Goal: Transaction & Acquisition: Purchase product/service

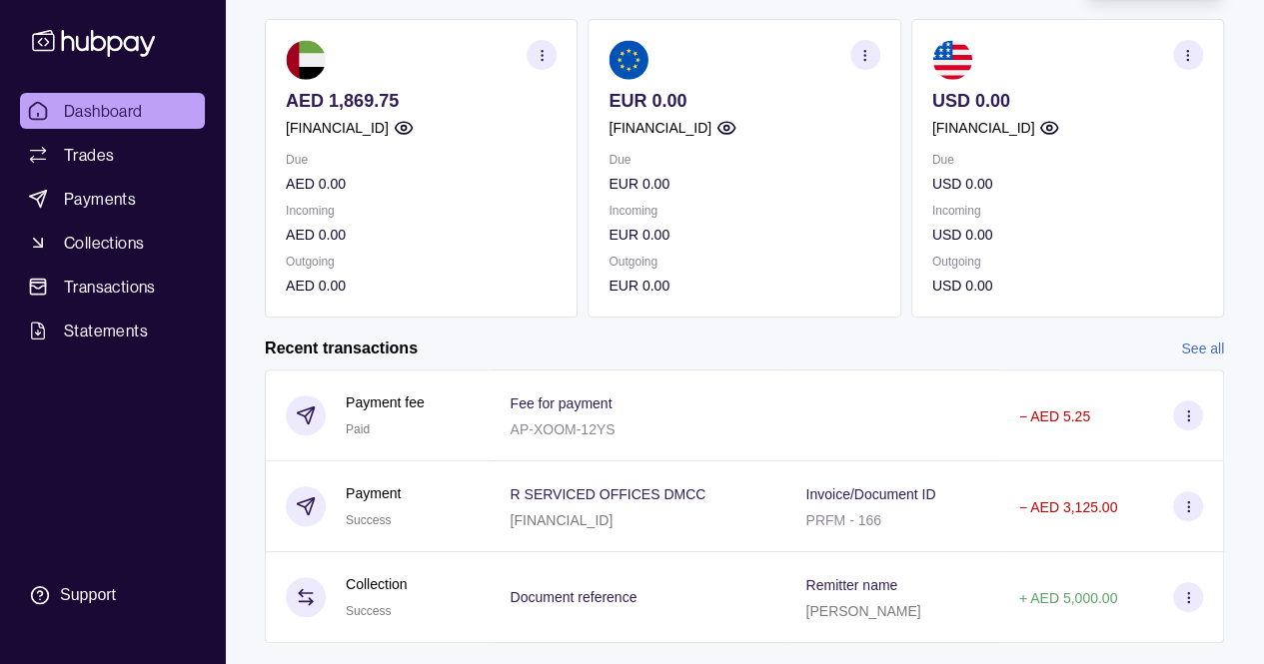
scroll to position [215, 0]
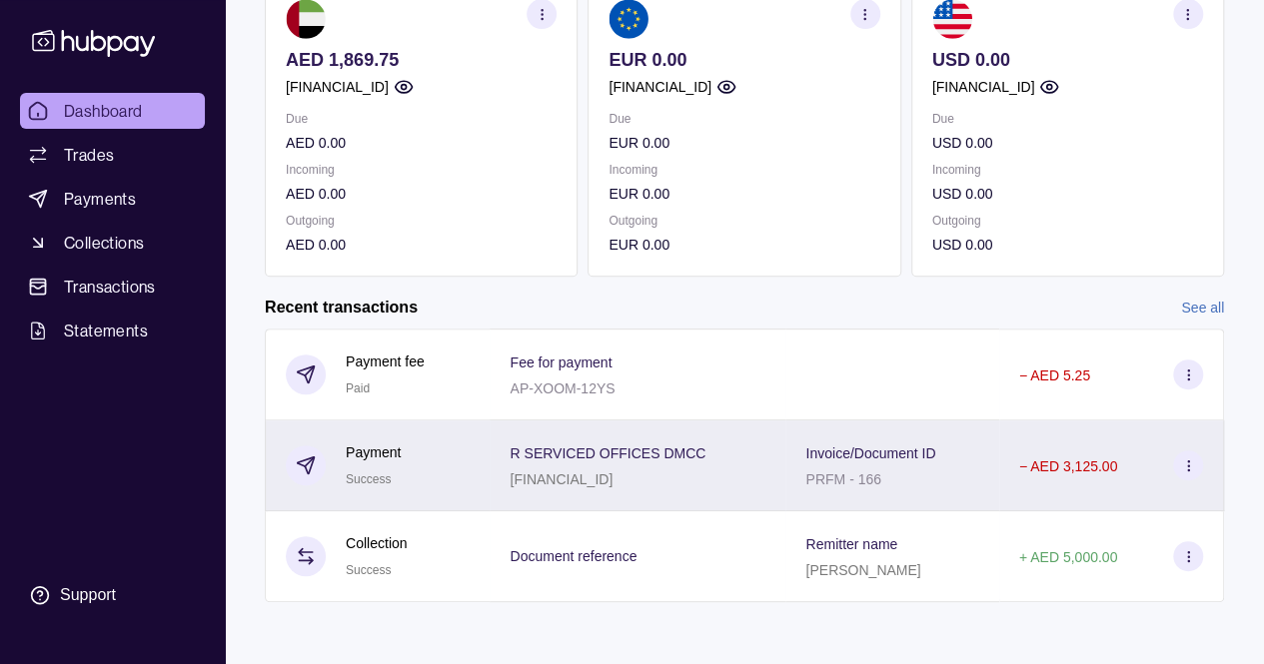
click at [785, 477] on div "Invoice/Document ID PRFM - 166" at bounding box center [891, 466] width 213 height 91
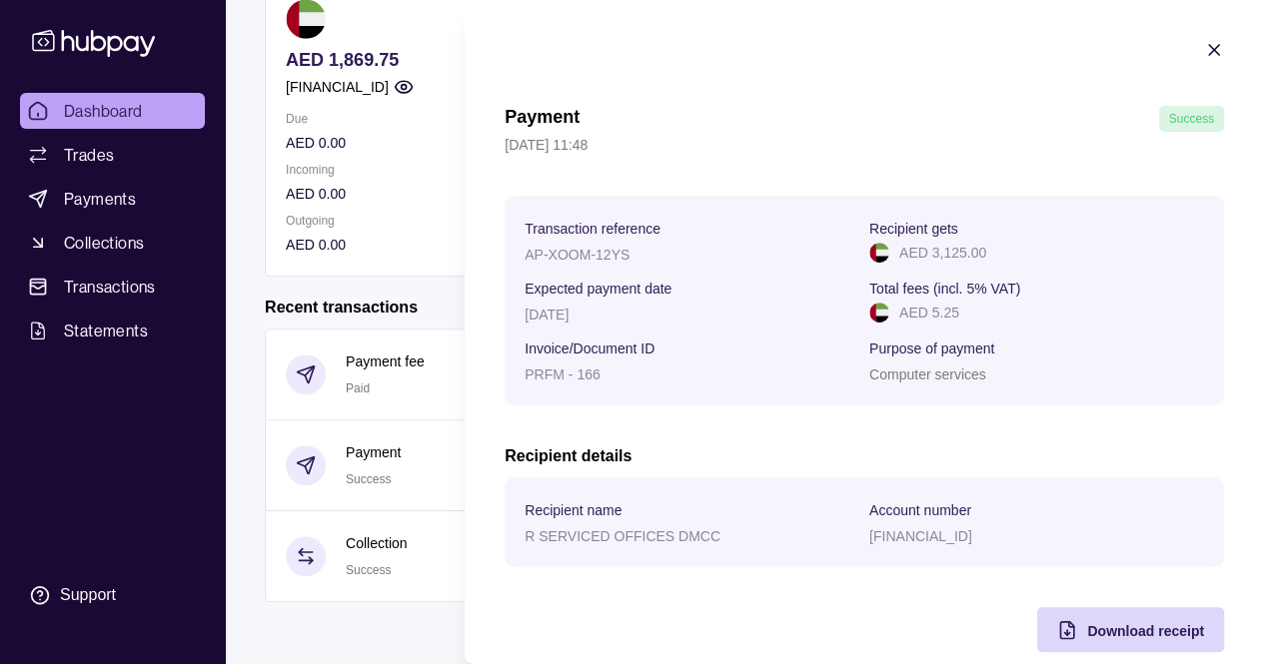
click at [1204, 49] on icon "button" at bounding box center [1214, 50] width 20 height 20
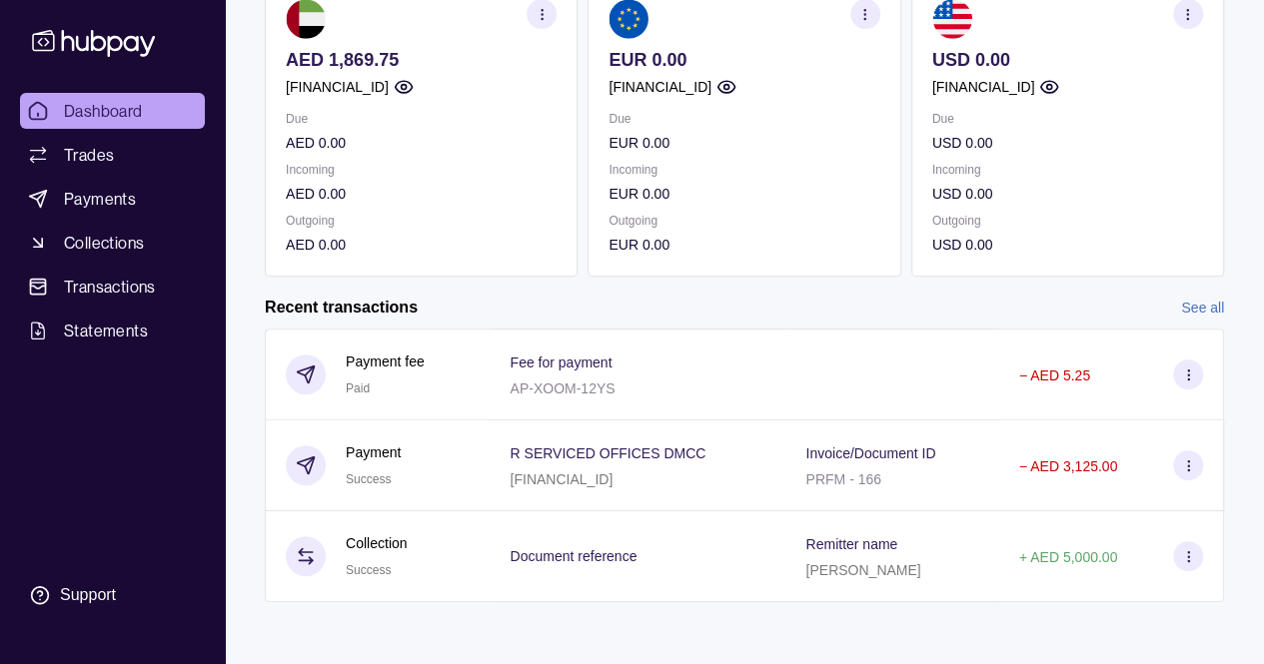
click at [1186, 14] on icon "button" at bounding box center [1187, 14] width 15 height 15
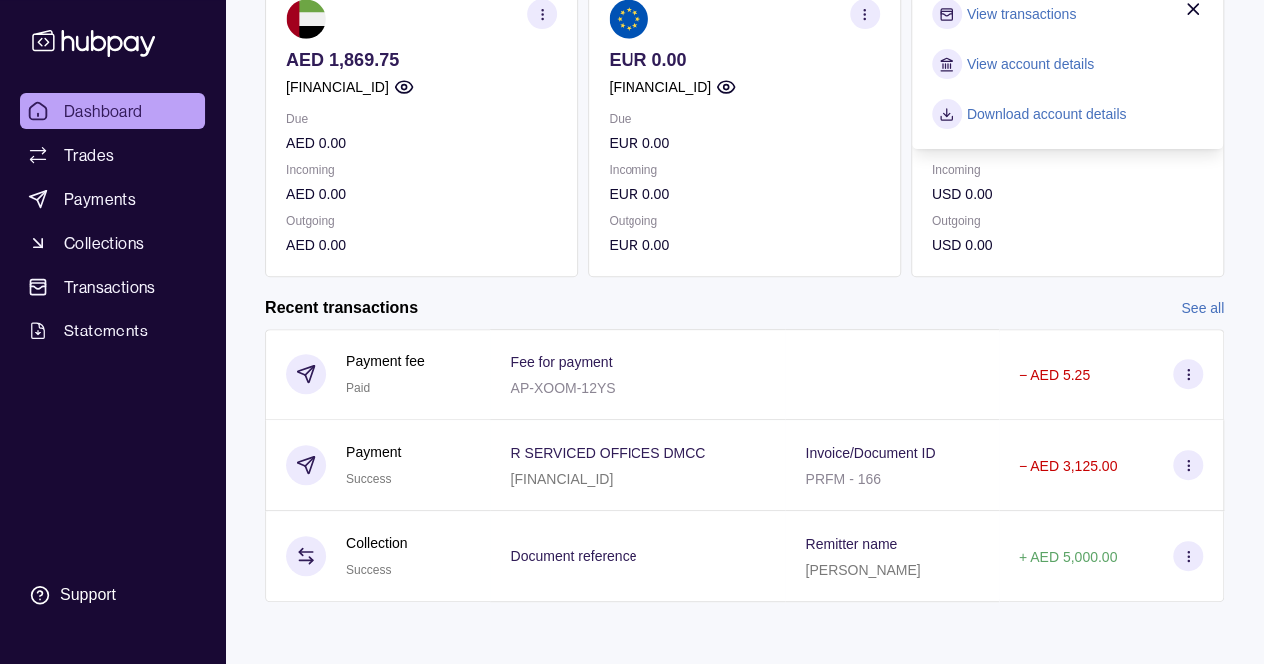
click at [1097, 209] on div "Due USD 0.00 Incoming USD 0.00 Outgoing USD 0.00" at bounding box center [1067, 182] width 271 height 148
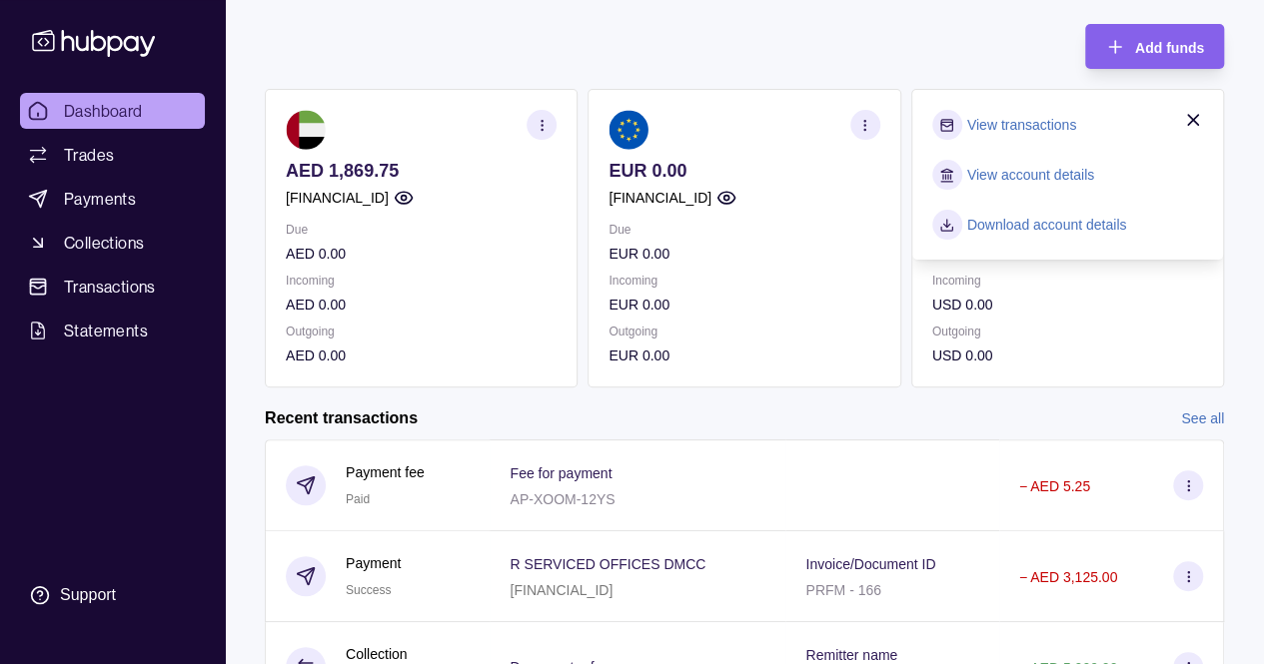
scroll to position [94, 0]
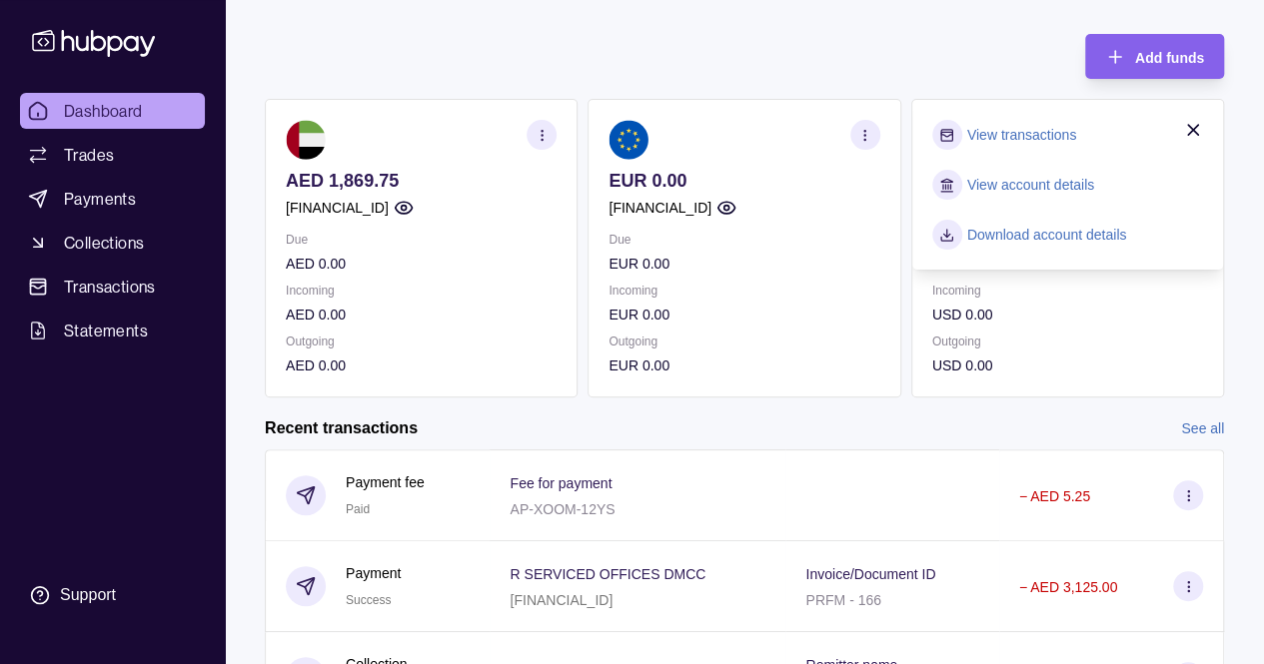
click at [1197, 130] on icon "button" at bounding box center [1193, 130] width 20 height 20
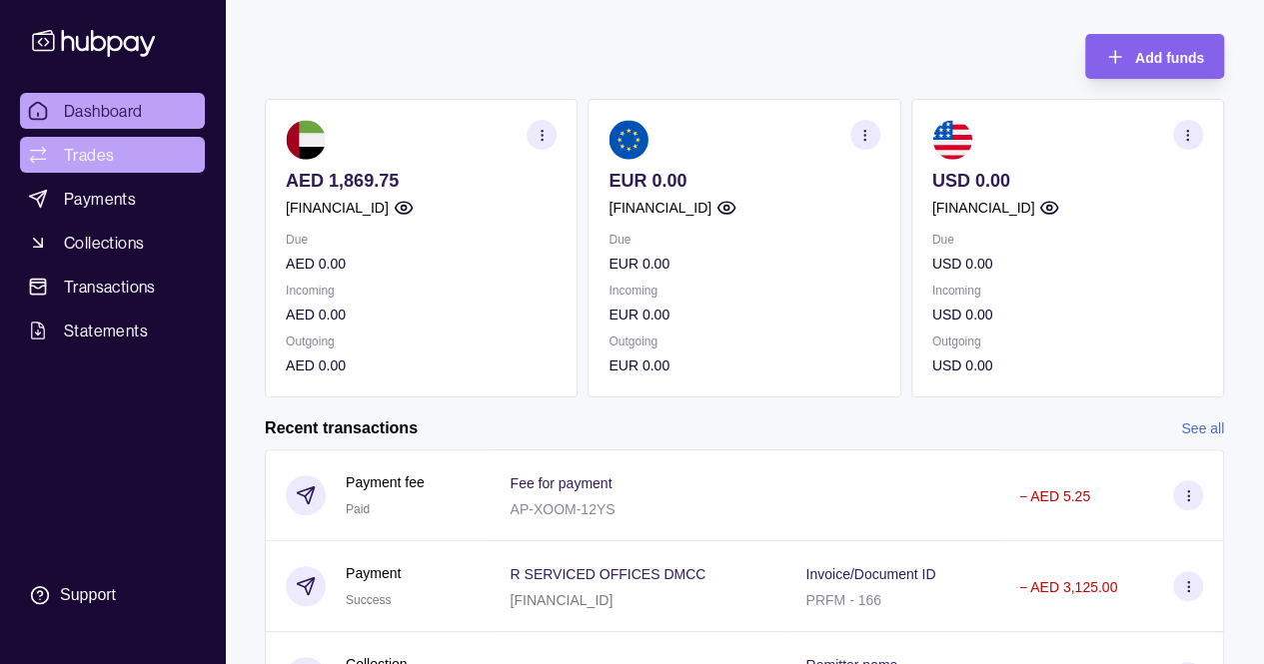
click at [80, 146] on span "Trades" at bounding box center [89, 155] width 50 height 24
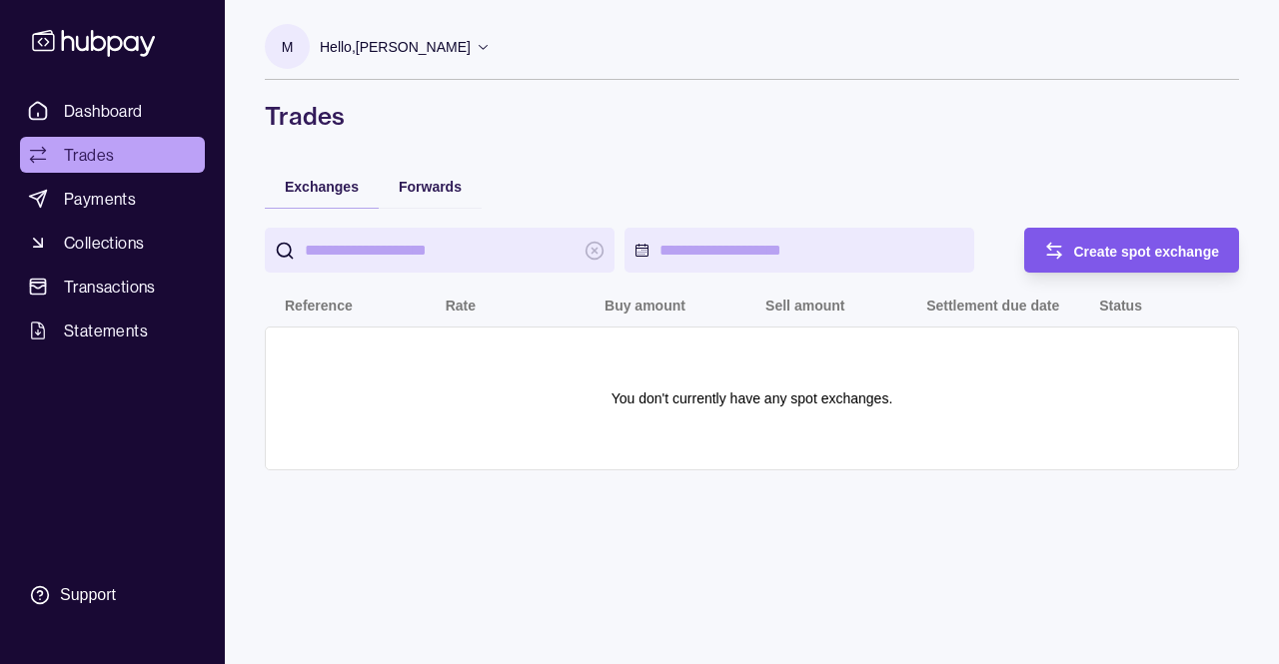
click at [1130, 258] on span "Create spot exchange" at bounding box center [1147, 252] width 146 height 16
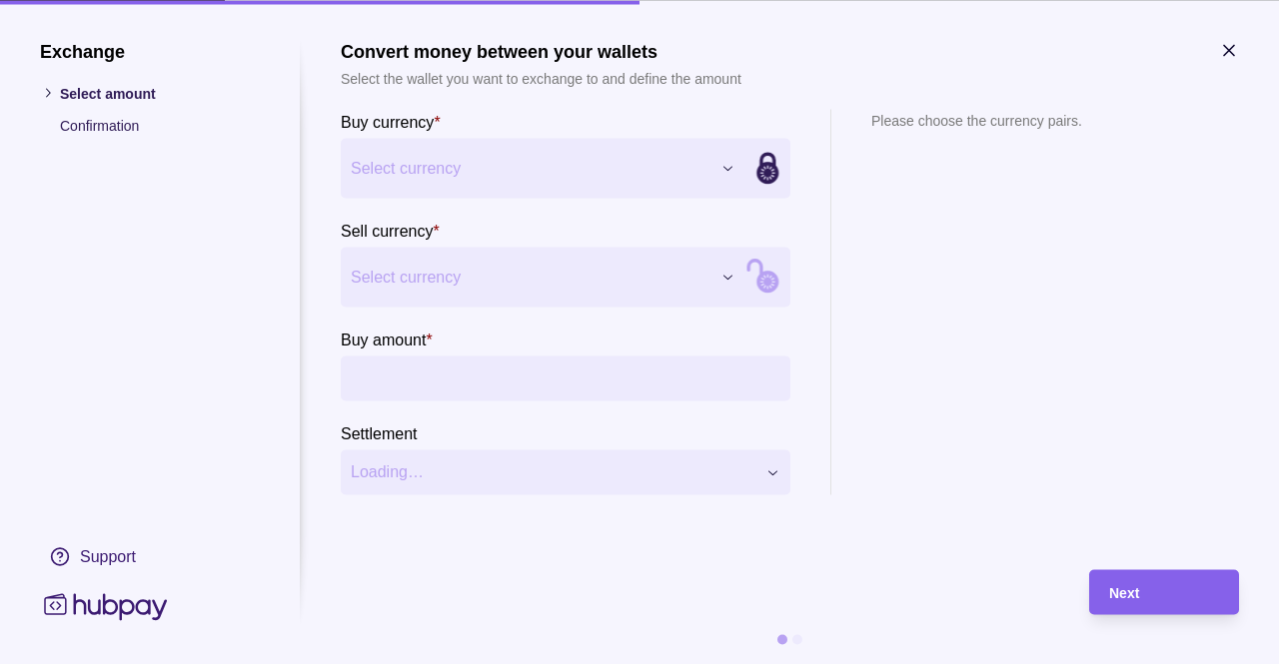
click at [565, 663] on div "Exchange Select amount Confirmation Support Convert money between your wallets …" at bounding box center [639, 664] width 1279 height 0
click at [588, 663] on div "Exchange Select amount Confirmation Support Convert money between your wallets …" at bounding box center [639, 664] width 1279 height 0
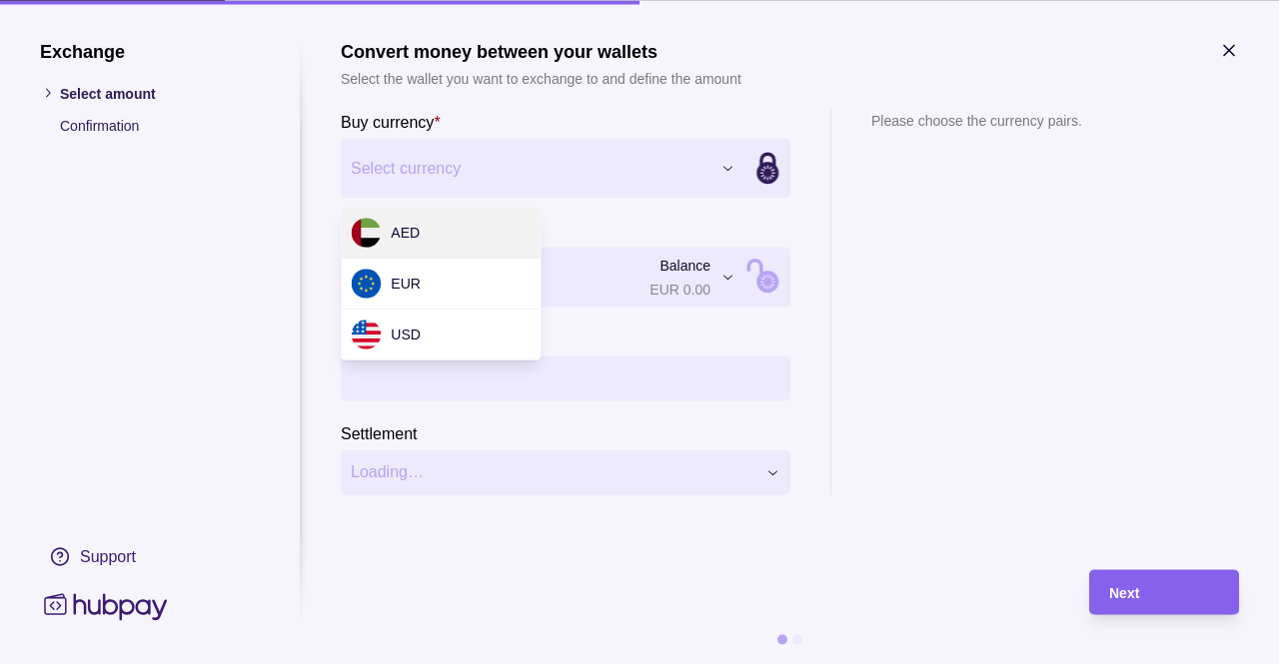
click at [607, 663] on div "Exchange Select amount Confirmation Support Convert money between your wallets …" at bounding box center [639, 664] width 1279 height 0
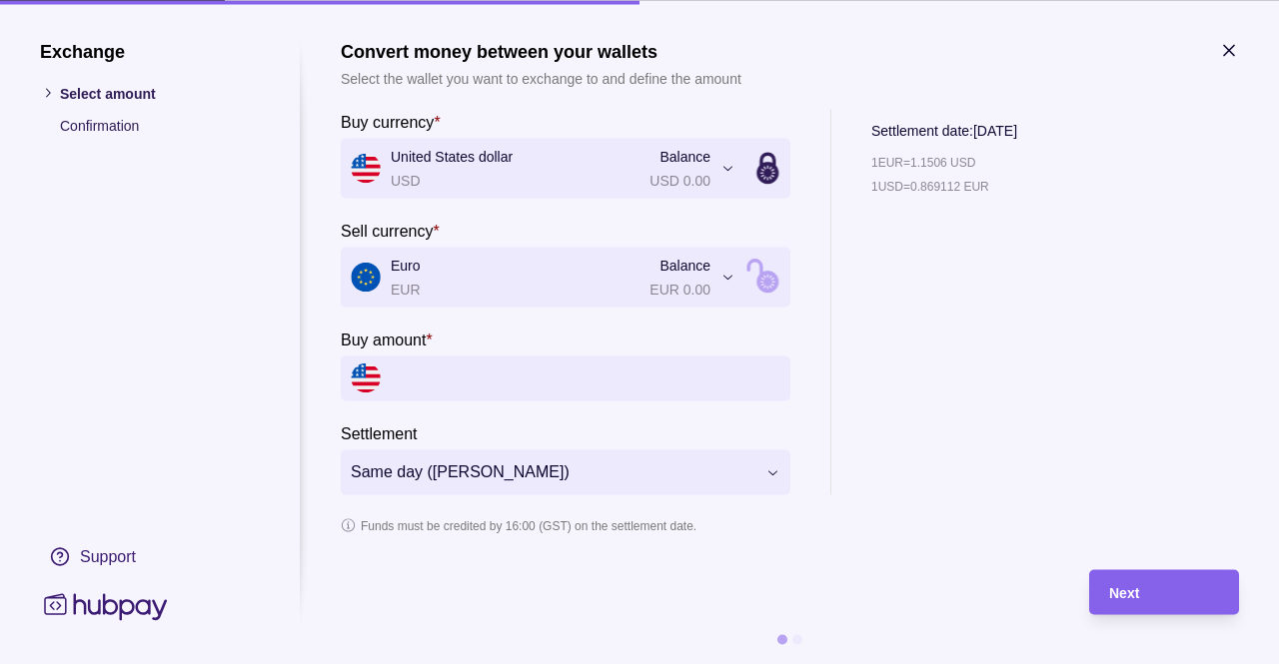
click at [452, 387] on input "Buy amount *" at bounding box center [586, 378] width 390 height 45
click at [1226, 47] on icon "button" at bounding box center [1229, 50] width 10 height 10
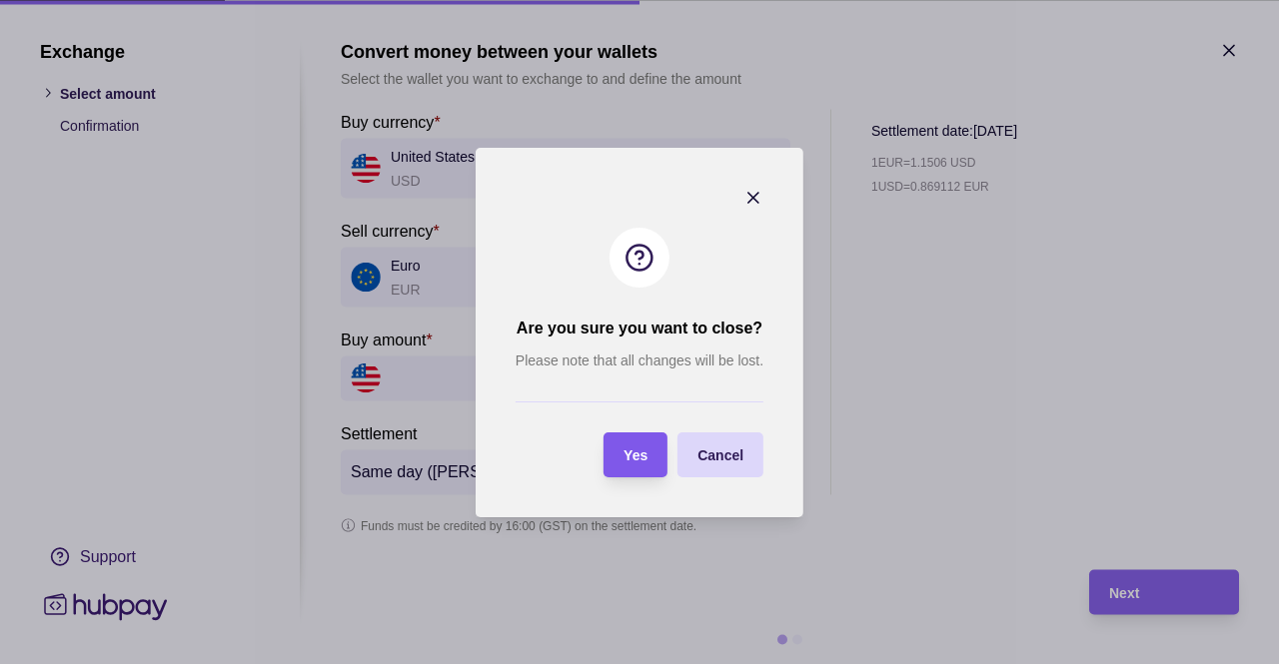
click at [640, 455] on span "Yes" at bounding box center [635, 456] width 24 height 16
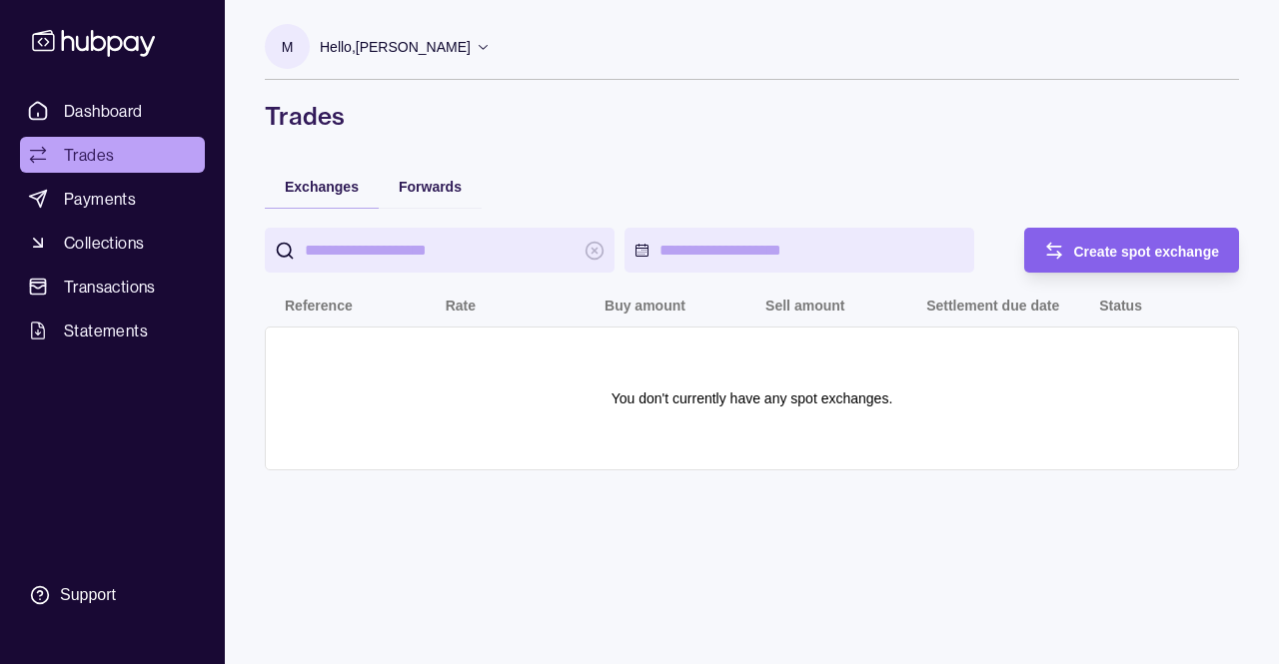
click at [471, 36] on p "Hello, [PERSON_NAME]" at bounding box center [395, 47] width 151 height 22
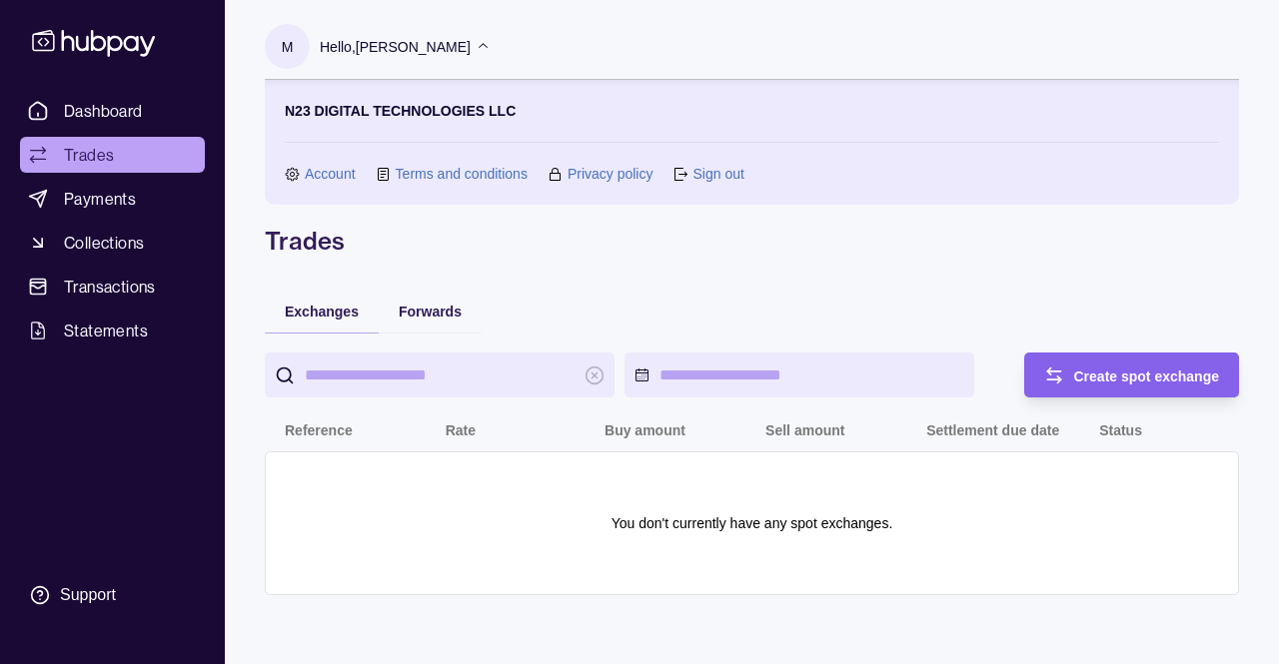
click at [720, 171] on link "Sign out" at bounding box center [717, 174] width 51 height 22
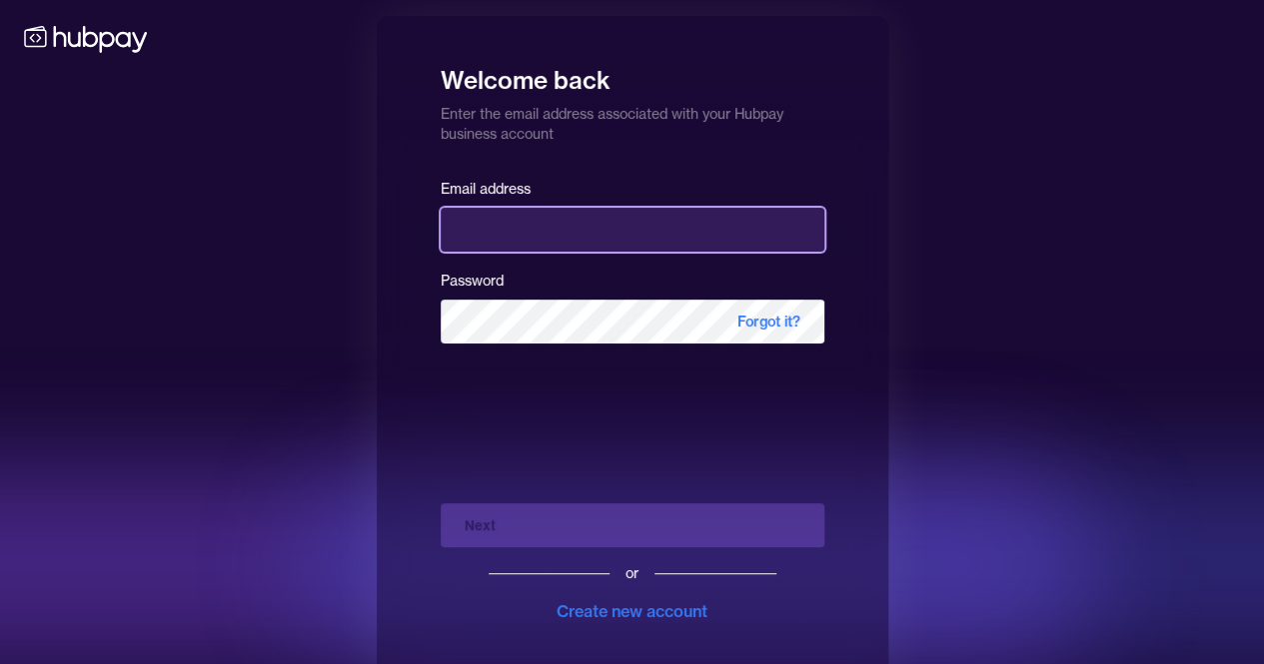
click at [530, 240] on input "email" at bounding box center [633, 230] width 384 height 44
type input "**********"
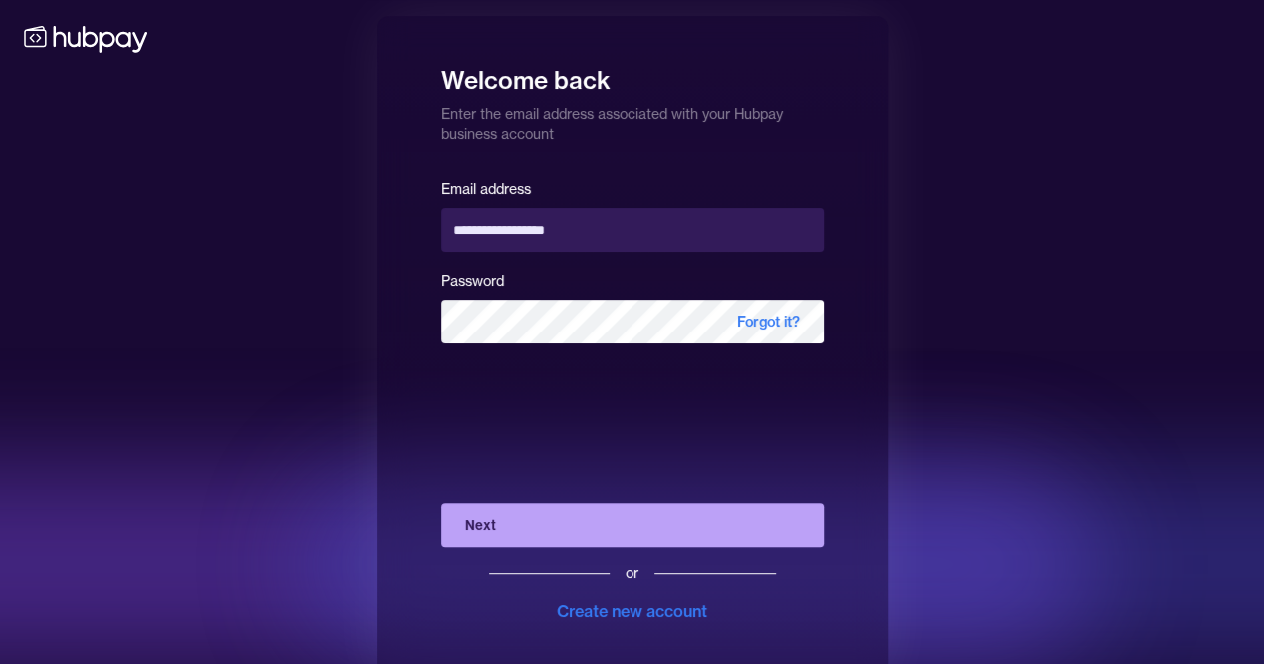
click at [551, 526] on button "Next" at bounding box center [633, 526] width 384 height 44
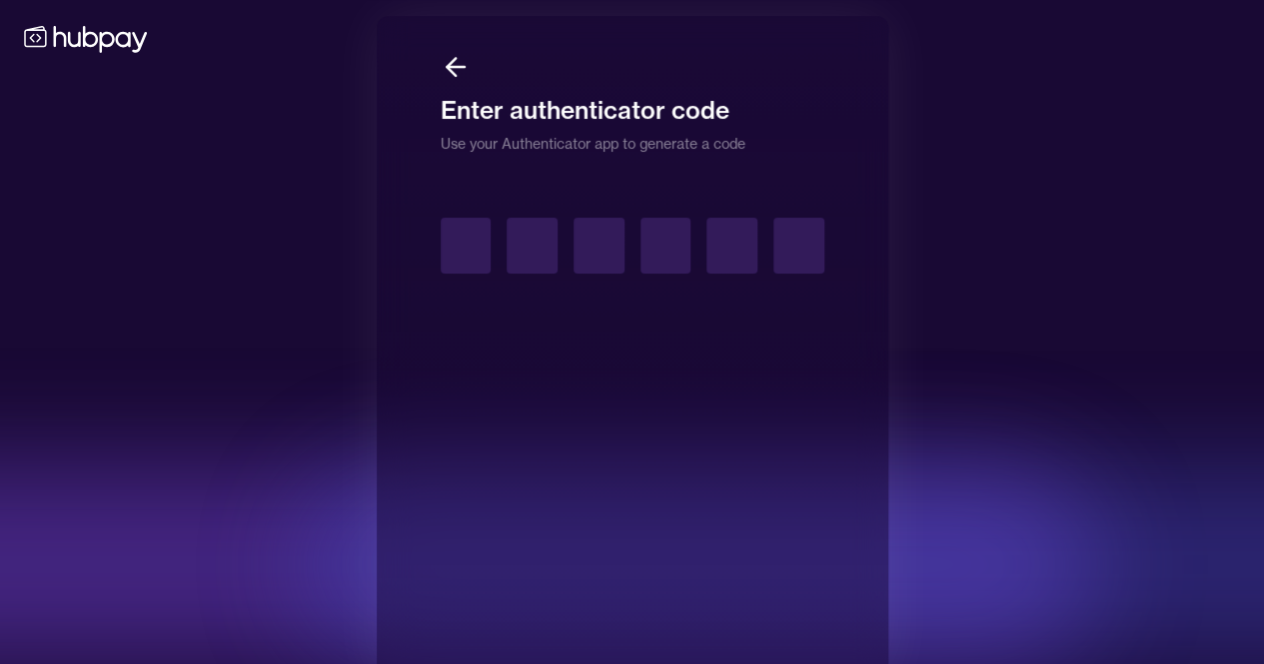
type input "*"
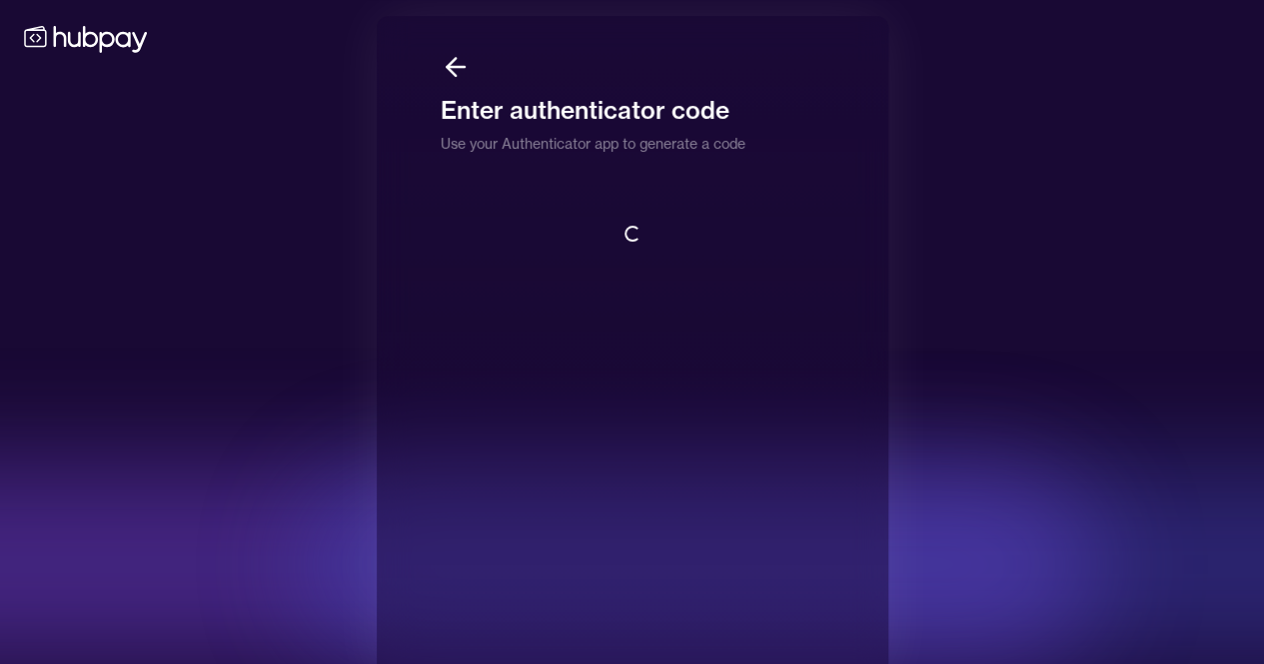
scroll to position [2, 0]
